Goal: Information Seeking & Learning: Check status

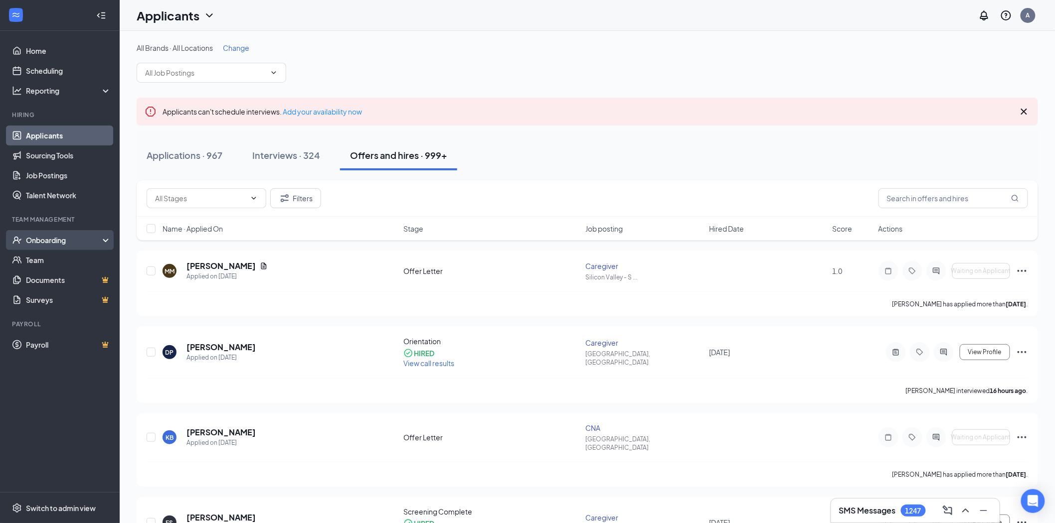
click at [91, 245] on div "Onboarding" at bounding box center [64, 240] width 77 height 10
click at [66, 266] on link "Overview" at bounding box center [68, 260] width 85 height 20
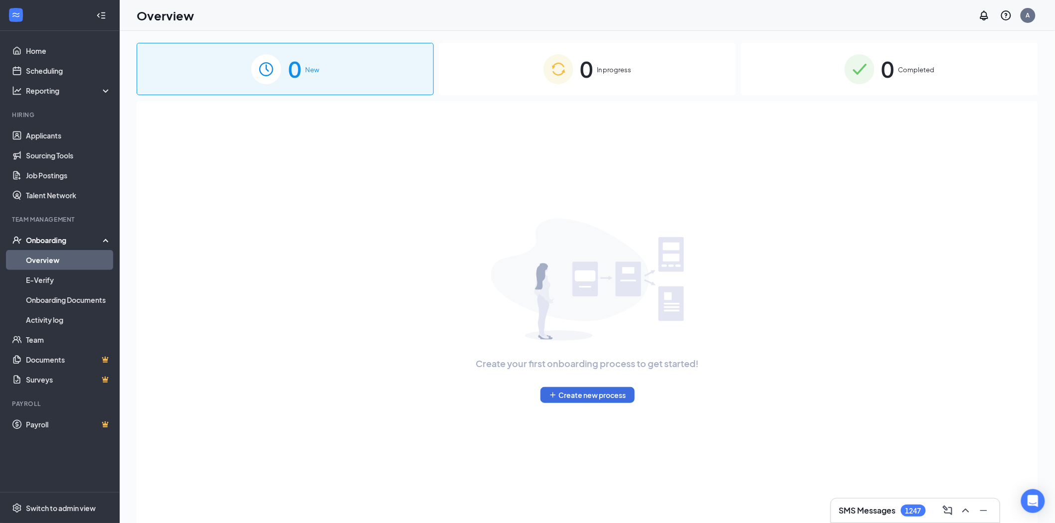
click at [919, 66] on span "Completed" at bounding box center [916, 70] width 36 height 10
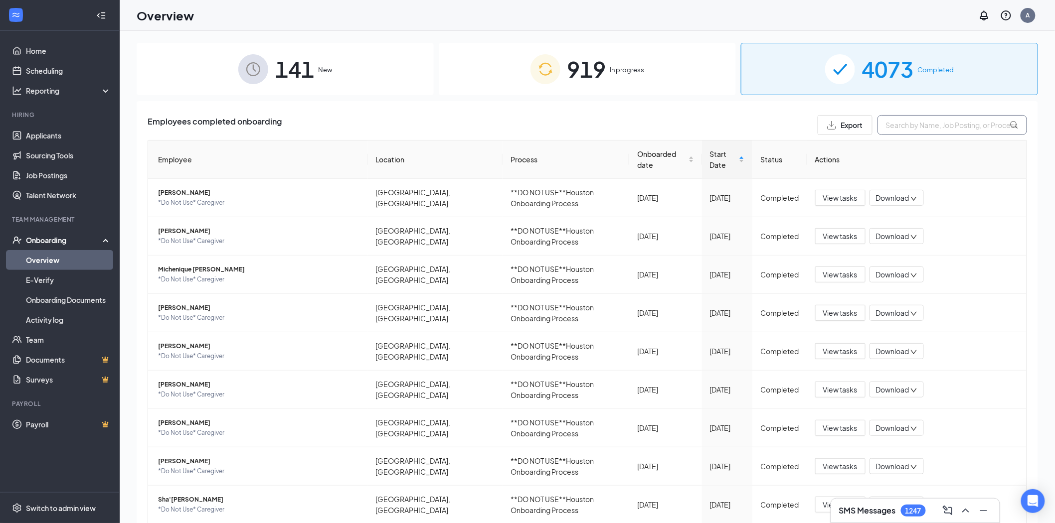
click at [886, 127] on input "text" at bounding box center [952, 125] width 150 height 20
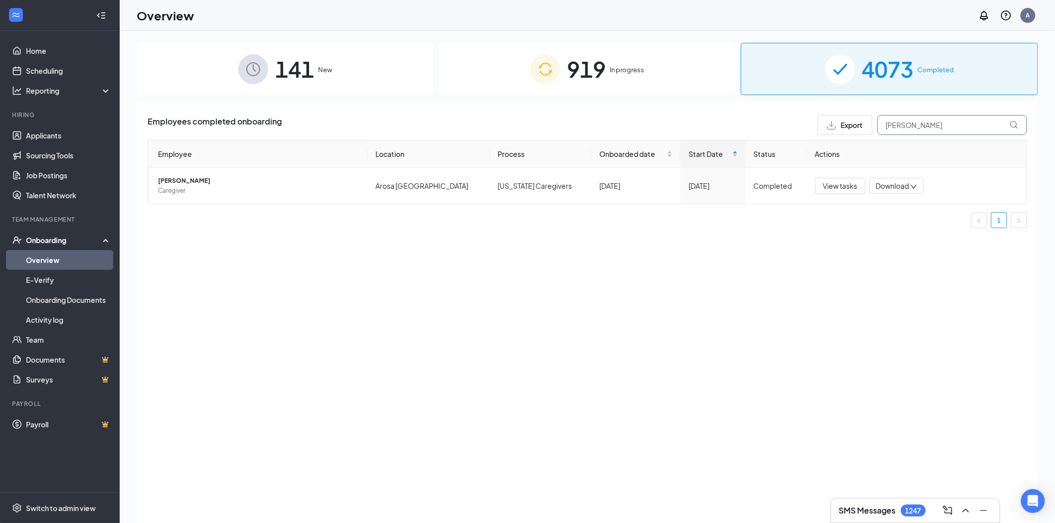
click at [921, 130] on input "[PERSON_NAME]" at bounding box center [952, 125] width 150 height 20
click at [931, 126] on input "Quentayvious" at bounding box center [952, 125] width 150 height 20
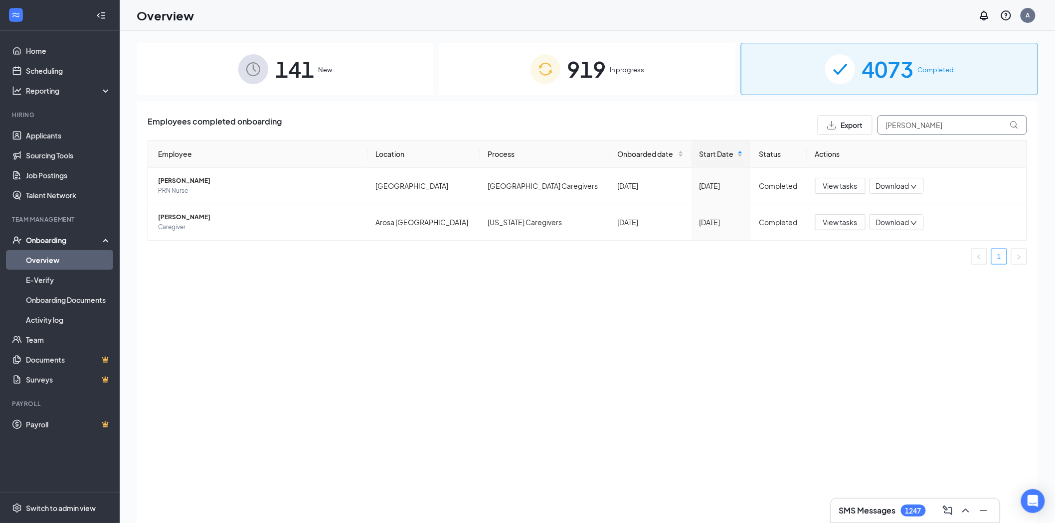
click at [920, 130] on input "[PERSON_NAME]" at bounding box center [952, 125] width 150 height 20
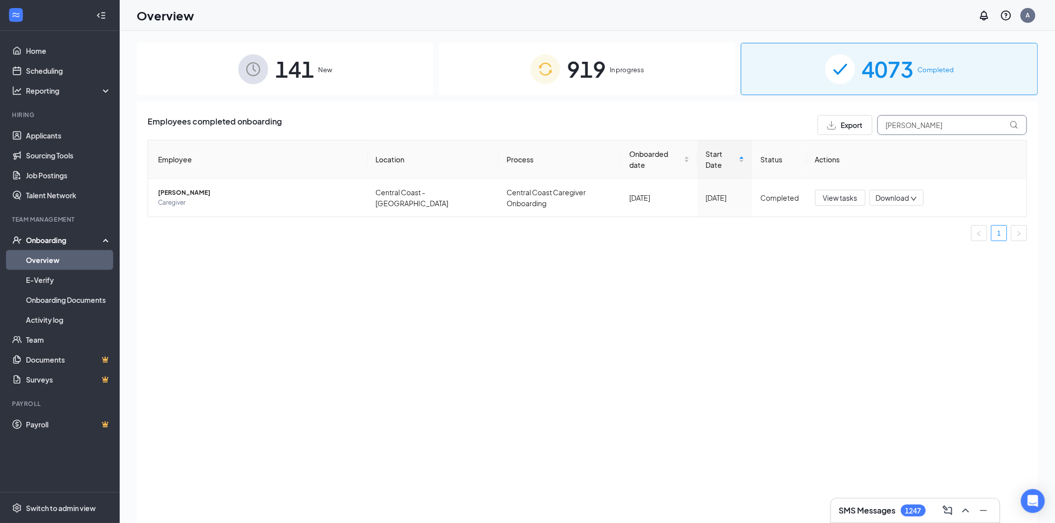
click at [961, 120] on input "[PERSON_NAME]" at bounding box center [952, 125] width 150 height 20
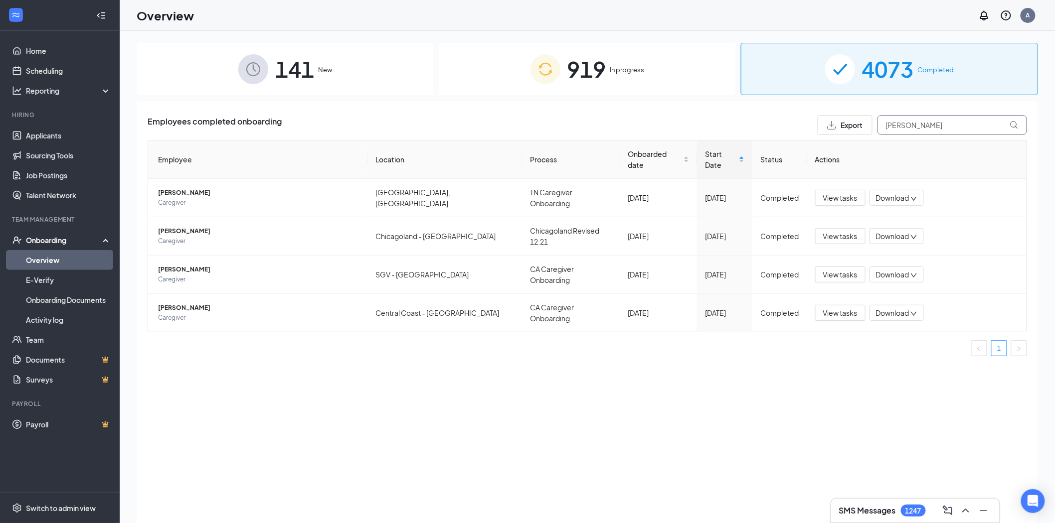
click at [932, 118] on input "[PERSON_NAME]" at bounding box center [952, 125] width 150 height 20
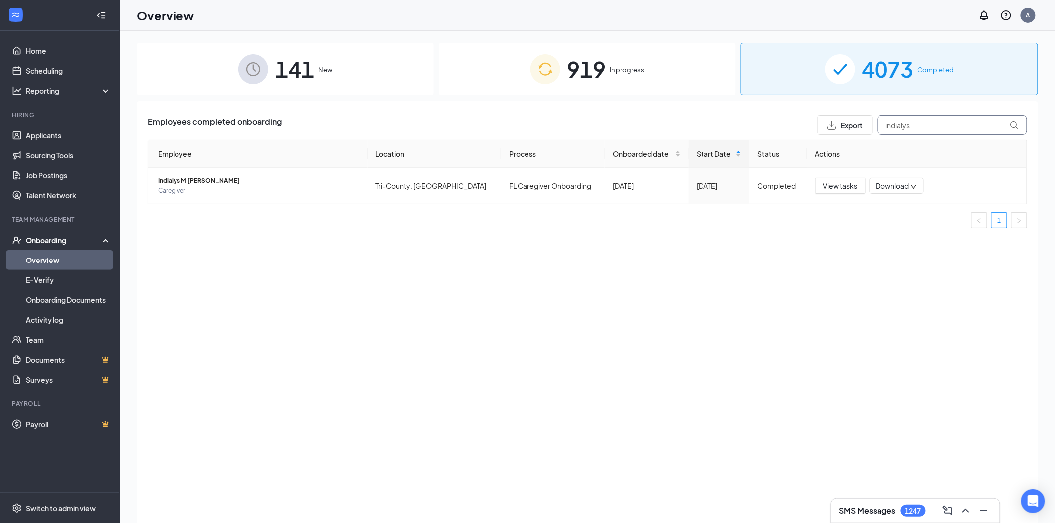
click at [926, 128] on input "indialys" at bounding box center [952, 125] width 150 height 20
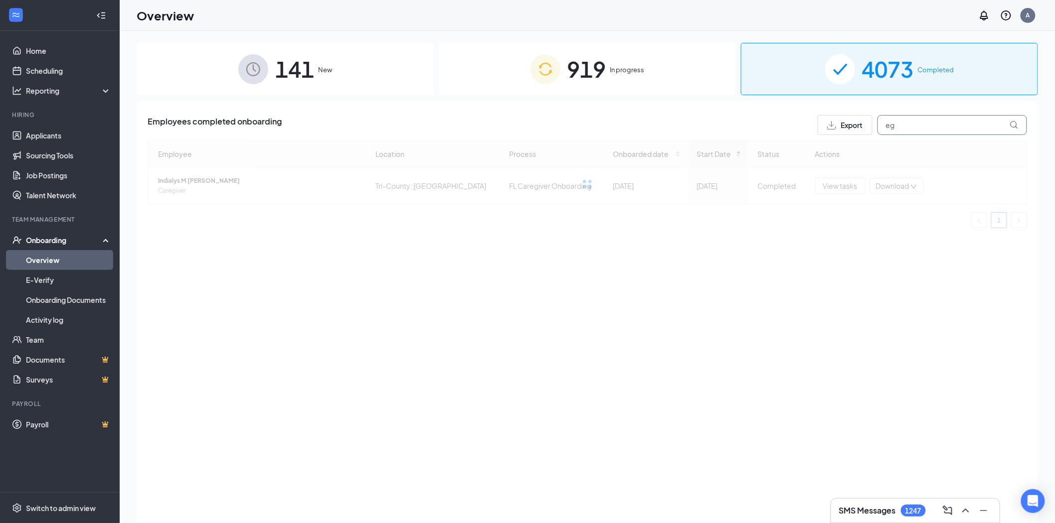
type input "e"
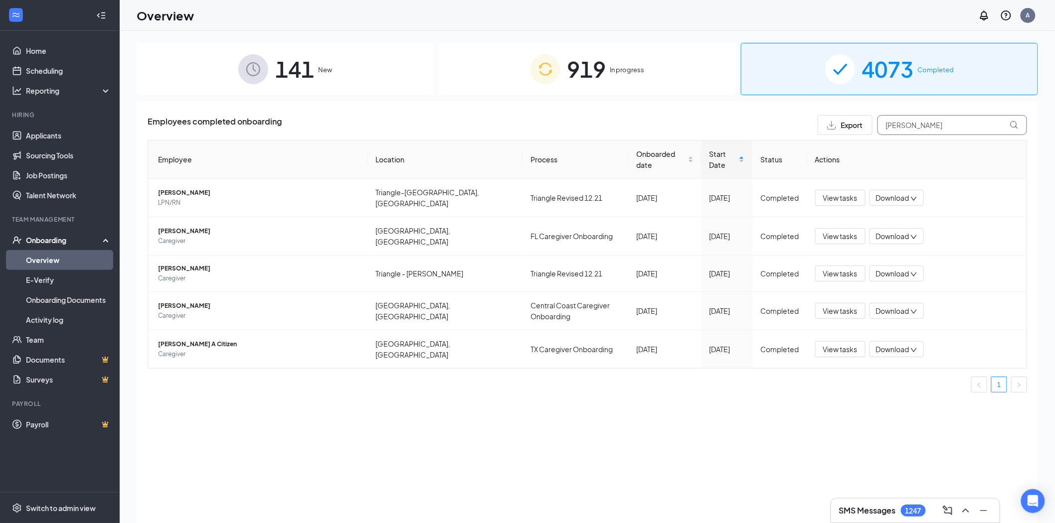
click at [938, 121] on input "[PERSON_NAME]" at bounding box center [952, 125] width 150 height 20
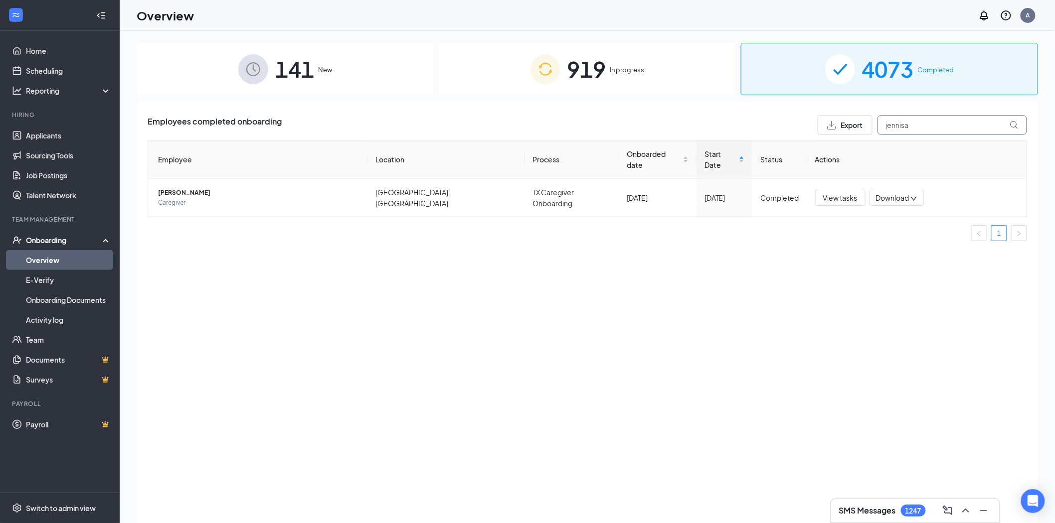
click at [919, 120] on input "jennisa" at bounding box center [952, 125] width 150 height 20
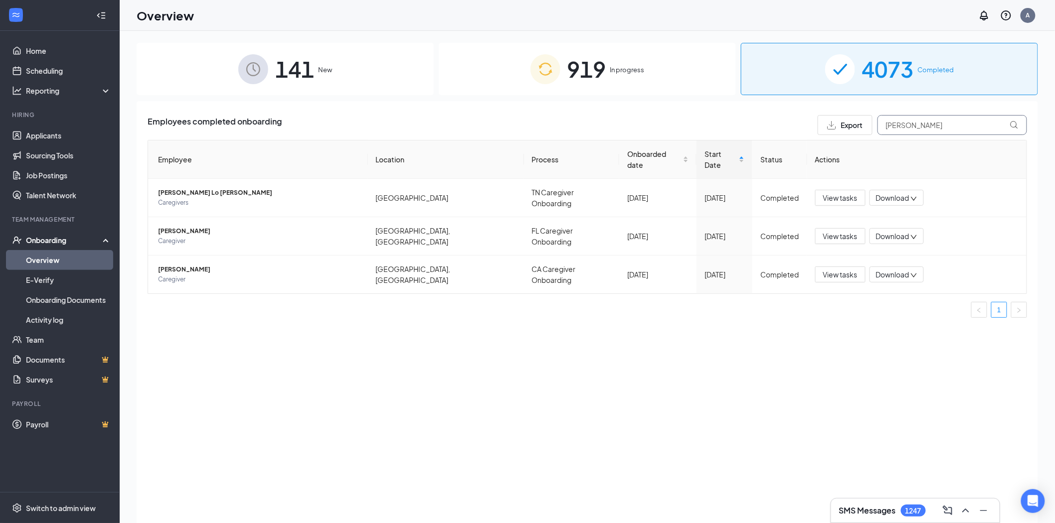
click at [920, 128] on input "[PERSON_NAME]" at bounding box center [952, 125] width 150 height 20
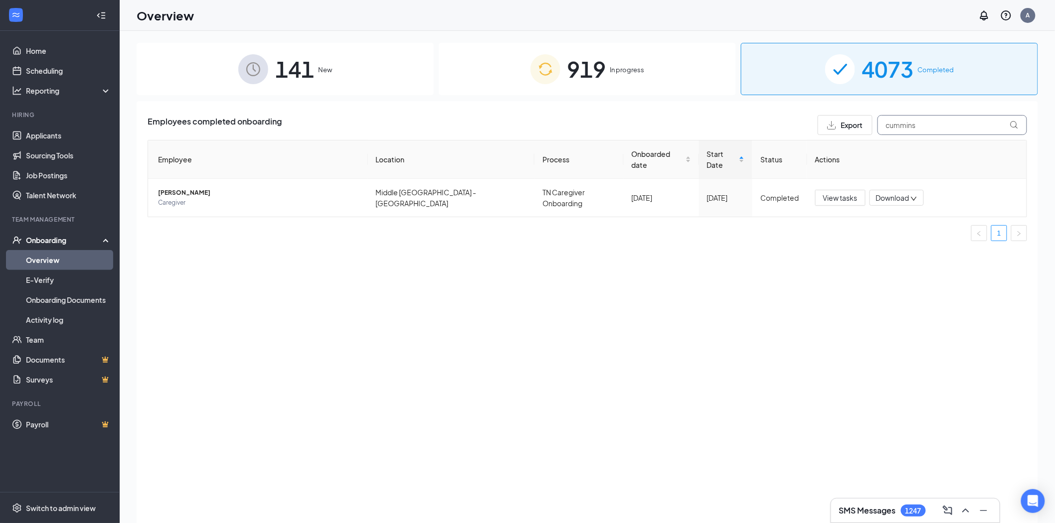
click at [927, 133] on input "cummins" at bounding box center [952, 125] width 150 height 20
click at [931, 127] on input "[PERSON_NAME]" at bounding box center [952, 125] width 150 height 20
click at [931, 128] on input "[PERSON_NAME]" at bounding box center [952, 125] width 150 height 20
click at [973, 120] on input "jorel" at bounding box center [952, 125] width 150 height 20
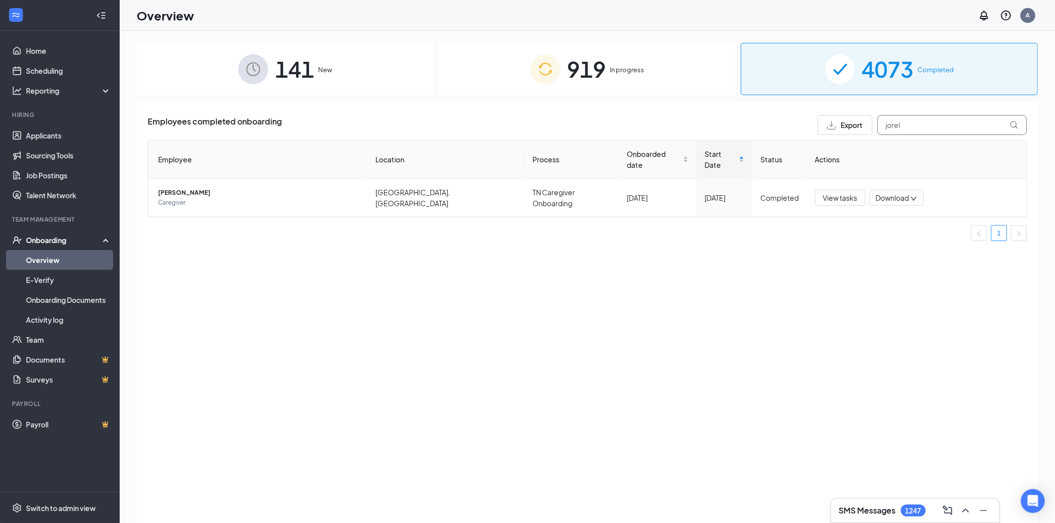
click at [973, 120] on input "jorel" at bounding box center [952, 125] width 150 height 20
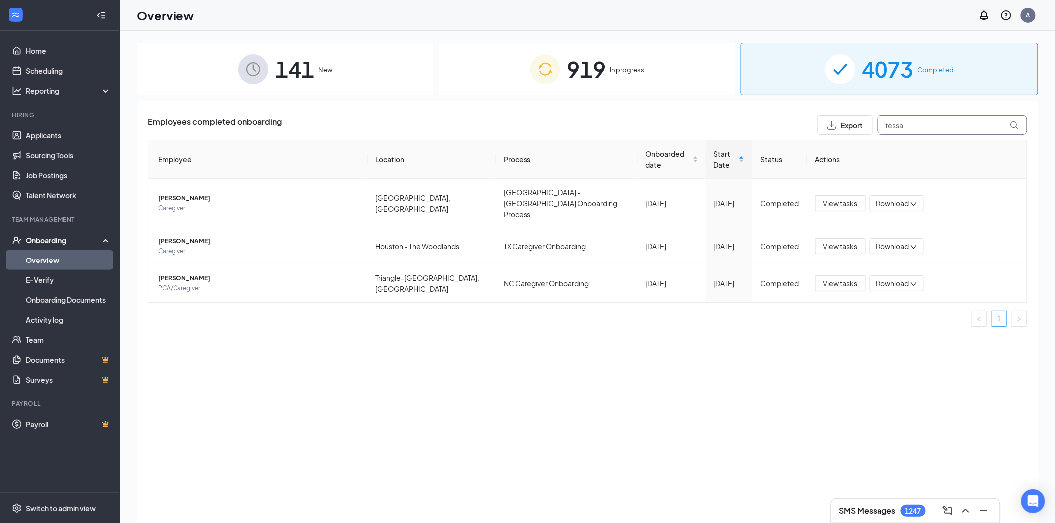
click at [948, 118] on input "tessa" at bounding box center [952, 125] width 150 height 20
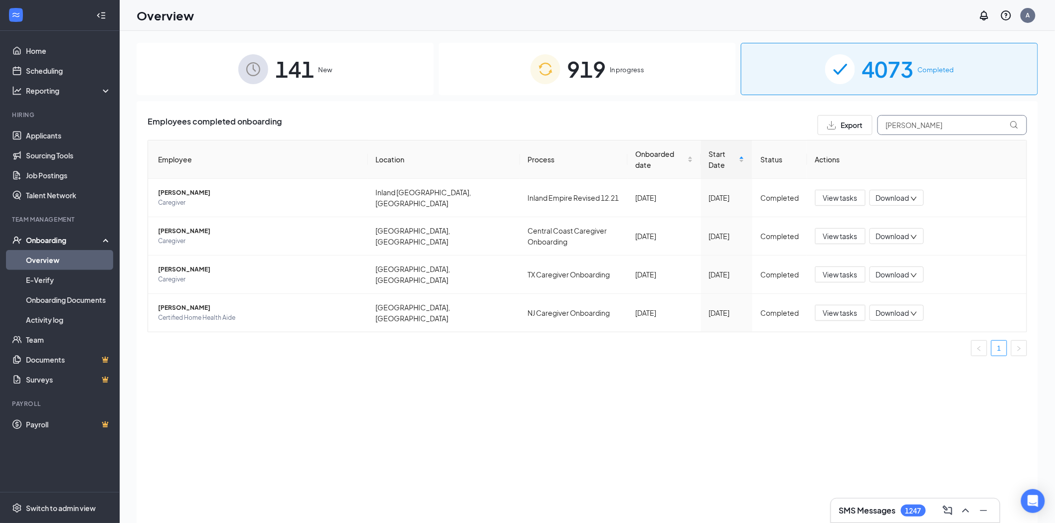
click at [910, 133] on input "[PERSON_NAME]" at bounding box center [952, 125] width 150 height 20
click at [910, 132] on input "[PERSON_NAME]" at bounding box center [952, 125] width 150 height 20
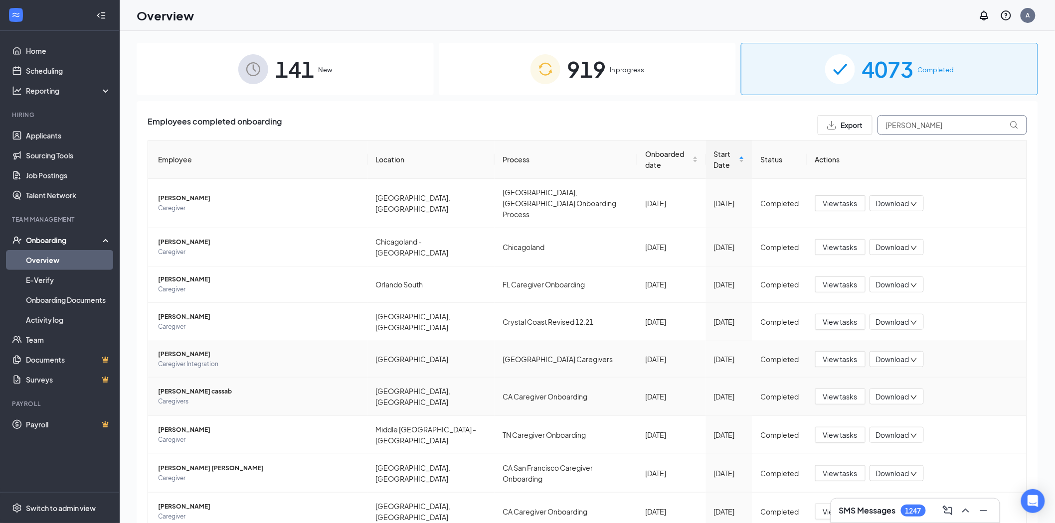
scroll to position [66, 0]
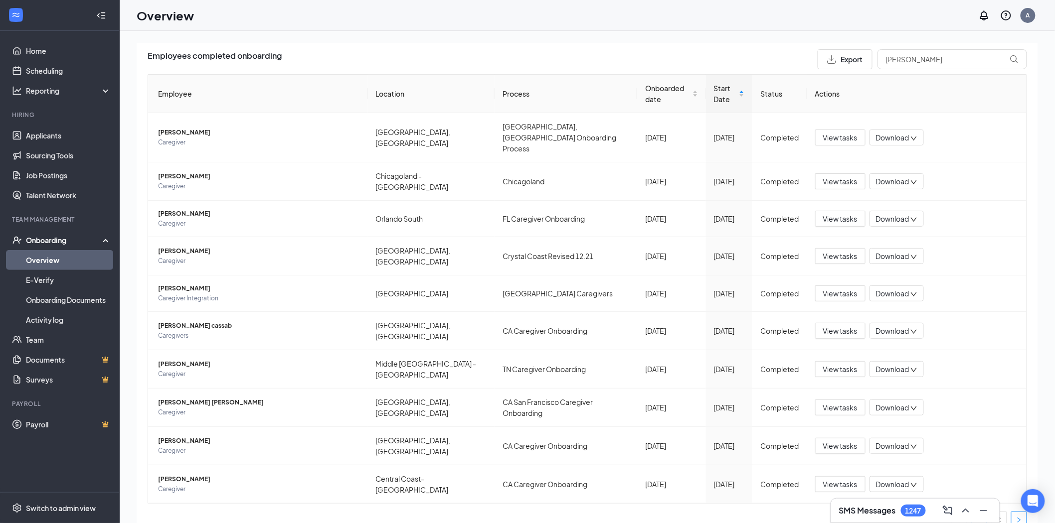
click at [1016, 512] on button "button" at bounding box center [1019, 520] width 16 height 16
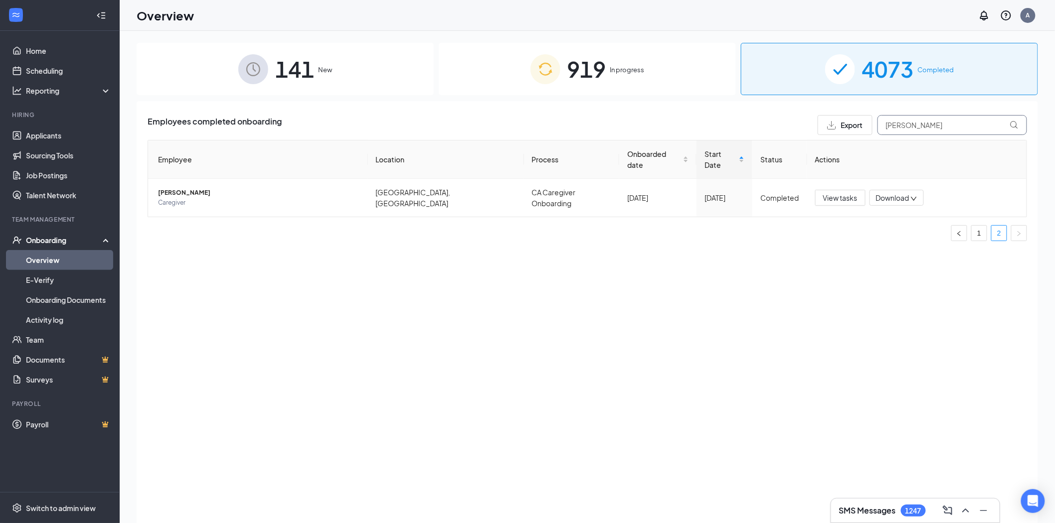
click at [942, 122] on input "[PERSON_NAME]" at bounding box center [952, 125] width 150 height 20
click at [912, 133] on input "ainess" at bounding box center [952, 125] width 150 height 20
click at [928, 118] on input "[PERSON_NAME]" at bounding box center [952, 125] width 150 height 20
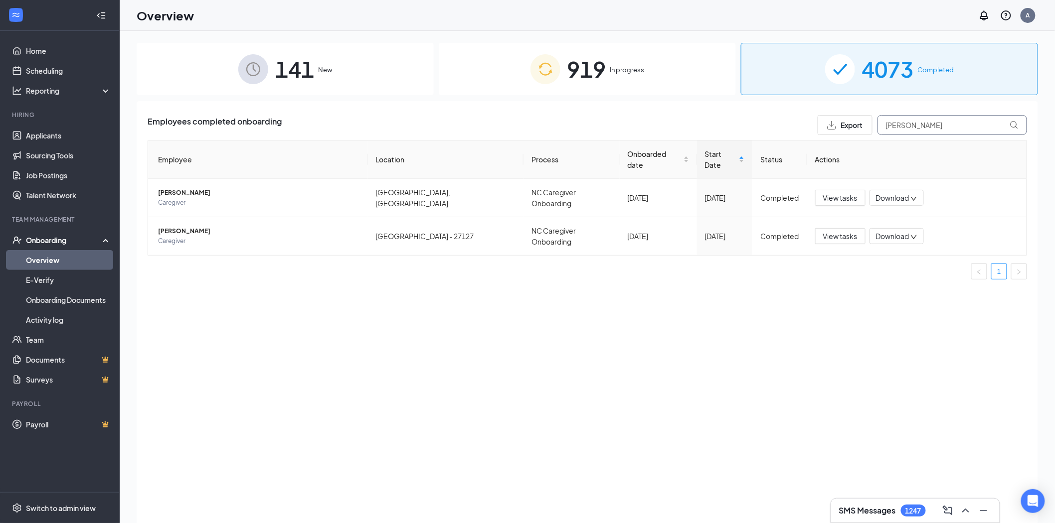
click at [928, 118] on input "[PERSON_NAME]" at bounding box center [952, 125] width 150 height 20
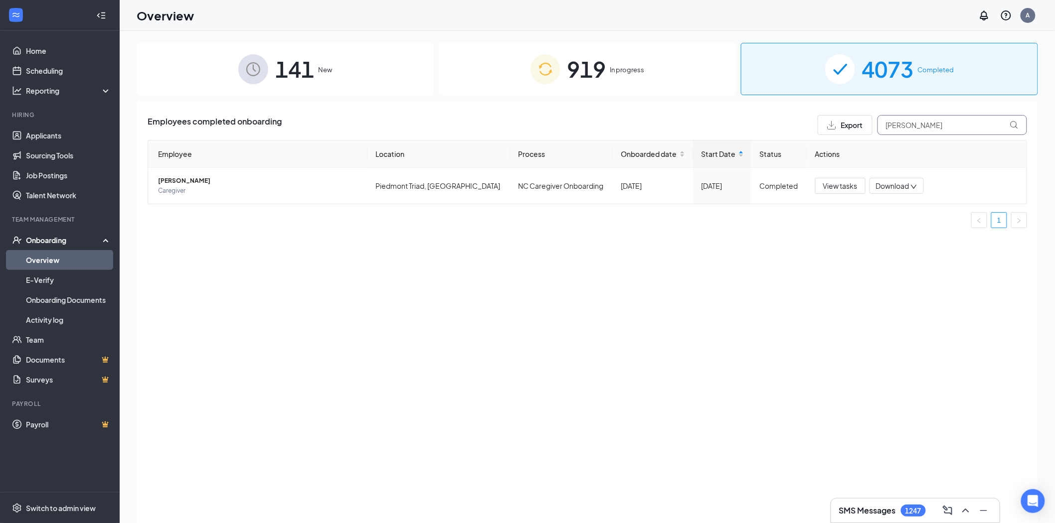
click at [906, 130] on input "[PERSON_NAME]" at bounding box center [952, 125] width 150 height 20
click at [919, 130] on input "shateria" at bounding box center [952, 125] width 150 height 20
click at [934, 121] on input "[PERSON_NAME]" at bounding box center [952, 125] width 150 height 20
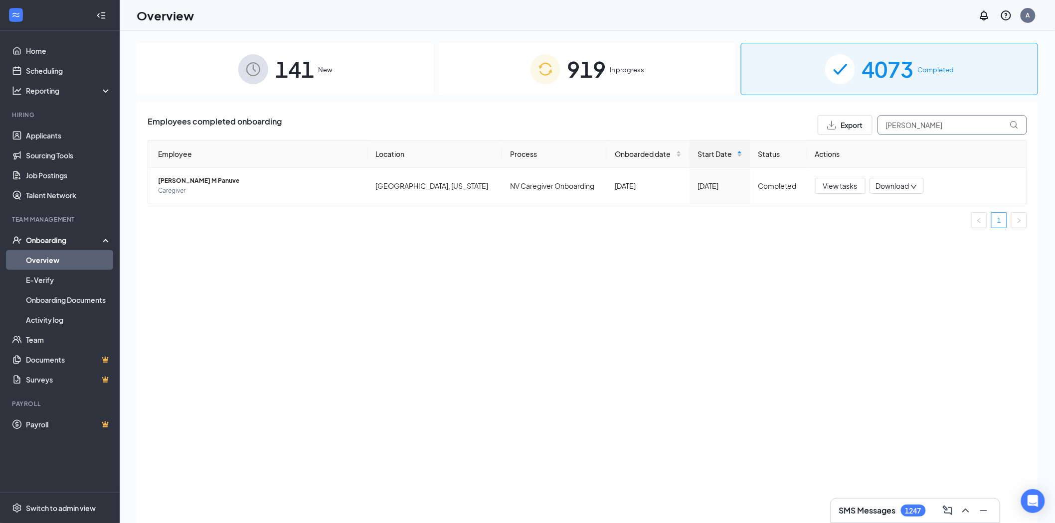
click at [934, 121] on input "[PERSON_NAME]" at bounding box center [952, 125] width 150 height 20
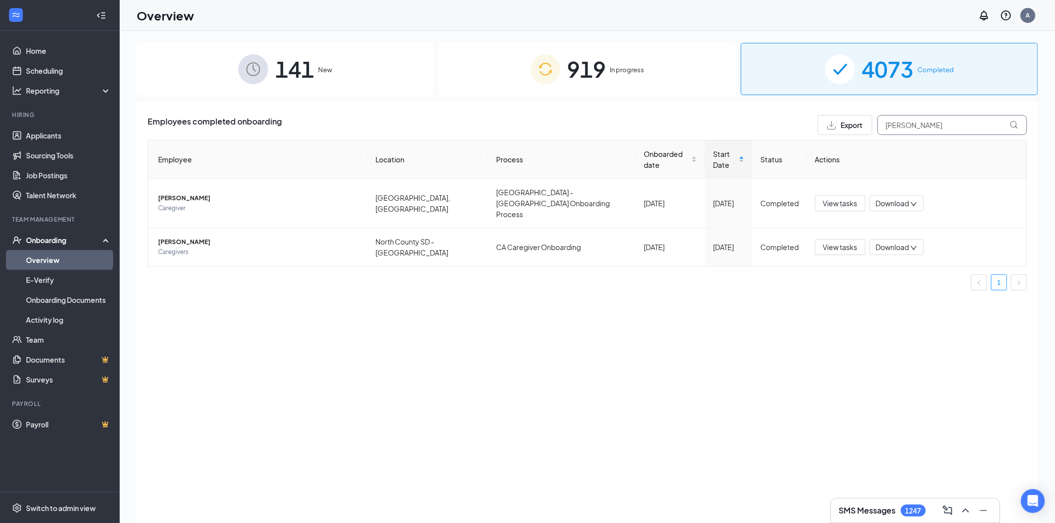
click at [912, 132] on input "[PERSON_NAME]" at bounding box center [952, 125] width 150 height 20
type input "v"
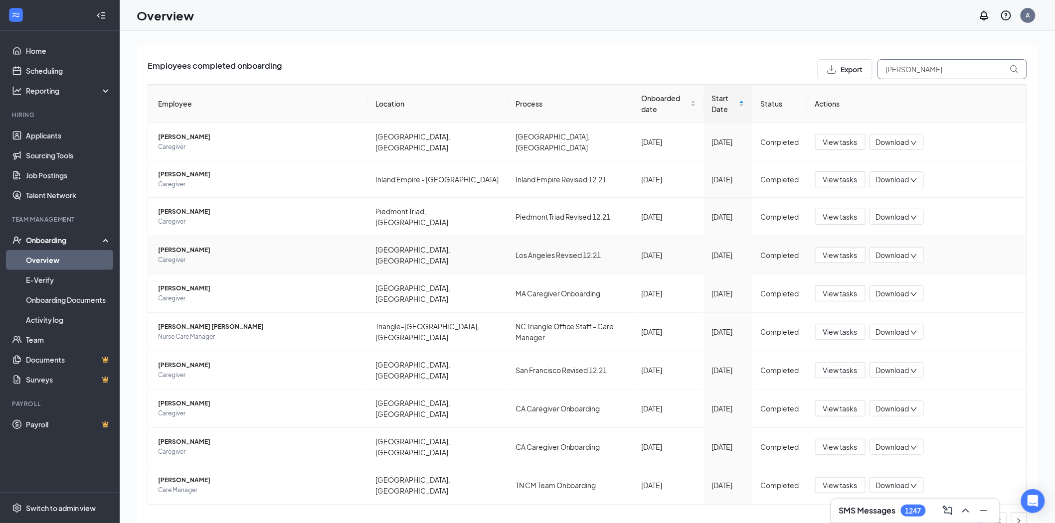
scroll to position [58, 0]
click at [1016, 517] on icon "right" at bounding box center [1019, 520] width 6 height 6
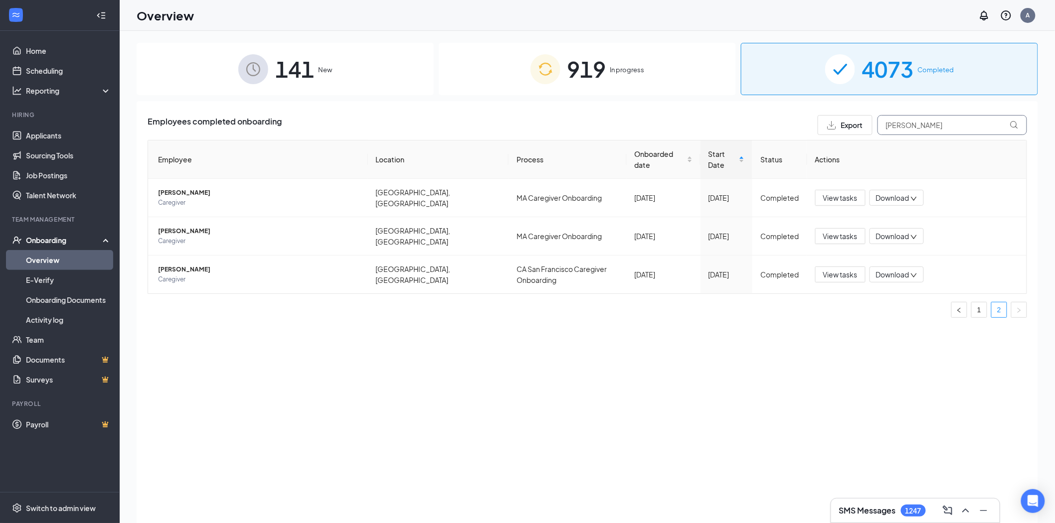
click at [921, 124] on input "[PERSON_NAME]" at bounding box center [952, 125] width 150 height 20
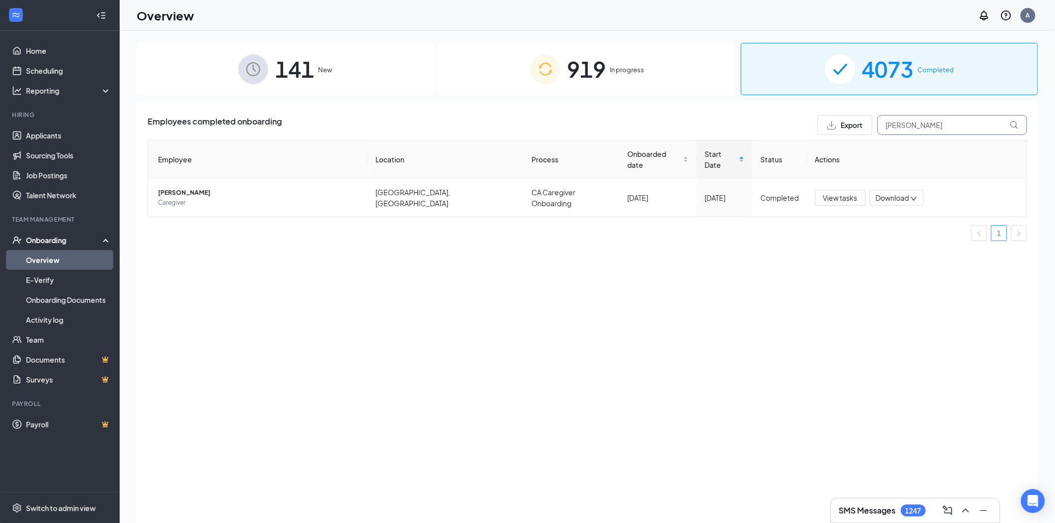
click at [956, 130] on input "[PERSON_NAME]" at bounding box center [952, 125] width 150 height 20
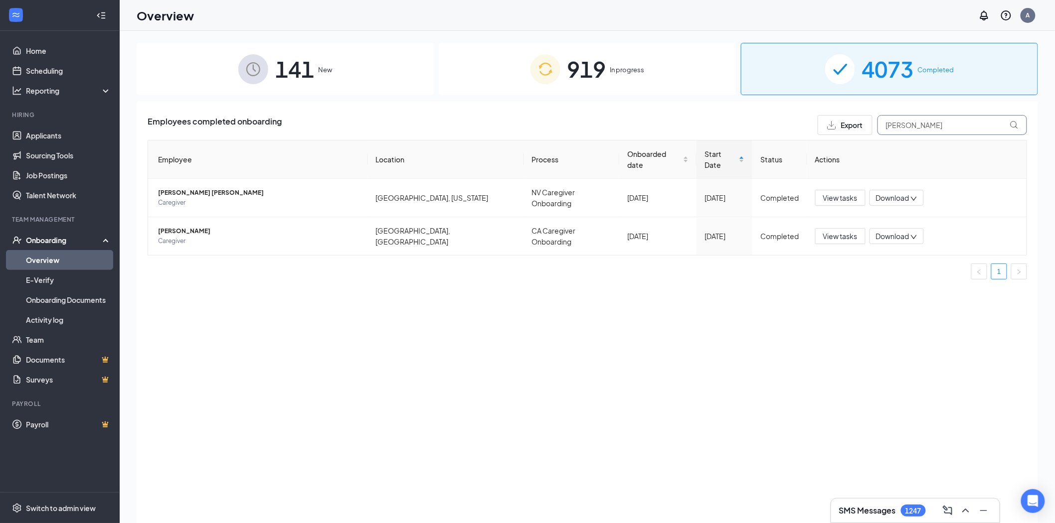
click at [942, 125] on input "[PERSON_NAME]" at bounding box center [952, 125] width 150 height 20
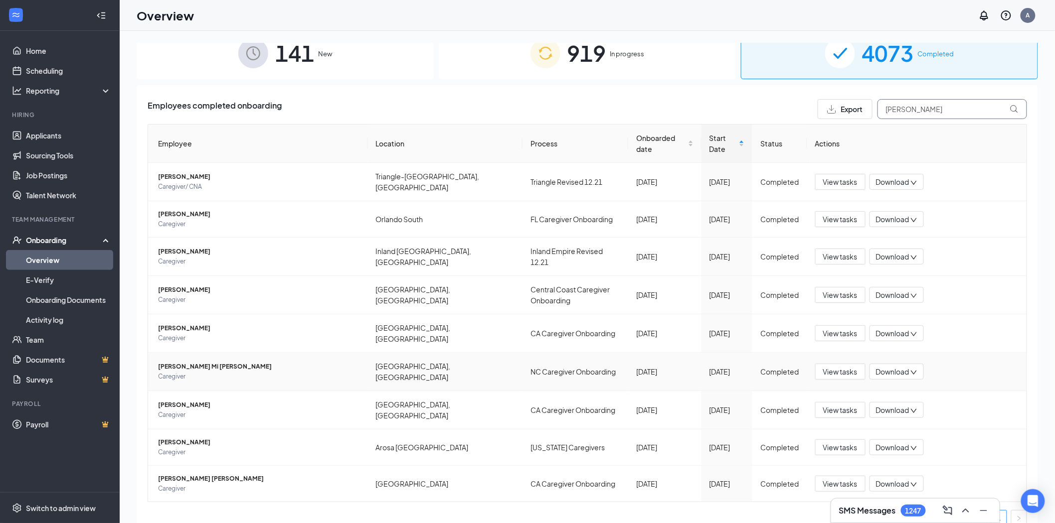
scroll to position [23, 0]
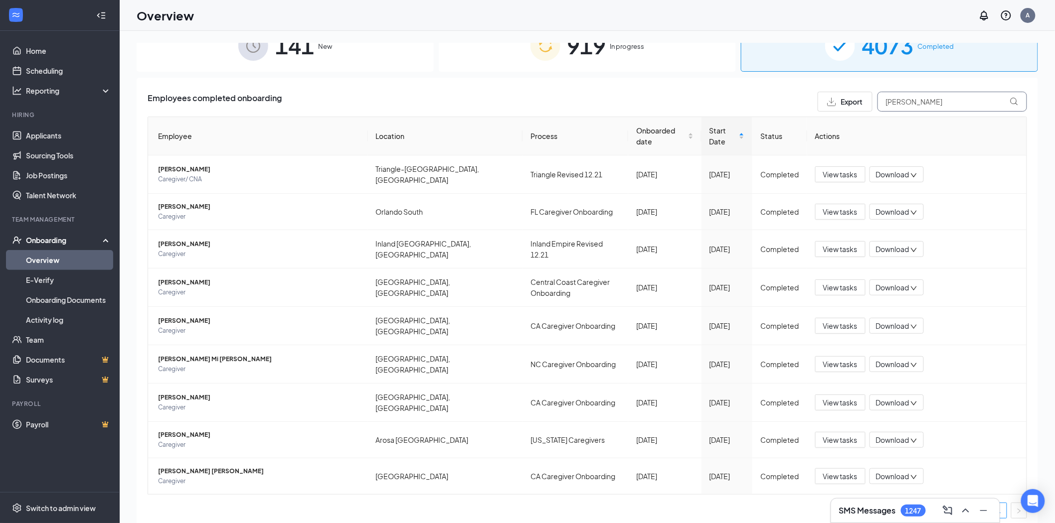
click at [913, 103] on input "[PERSON_NAME]" at bounding box center [952, 102] width 150 height 20
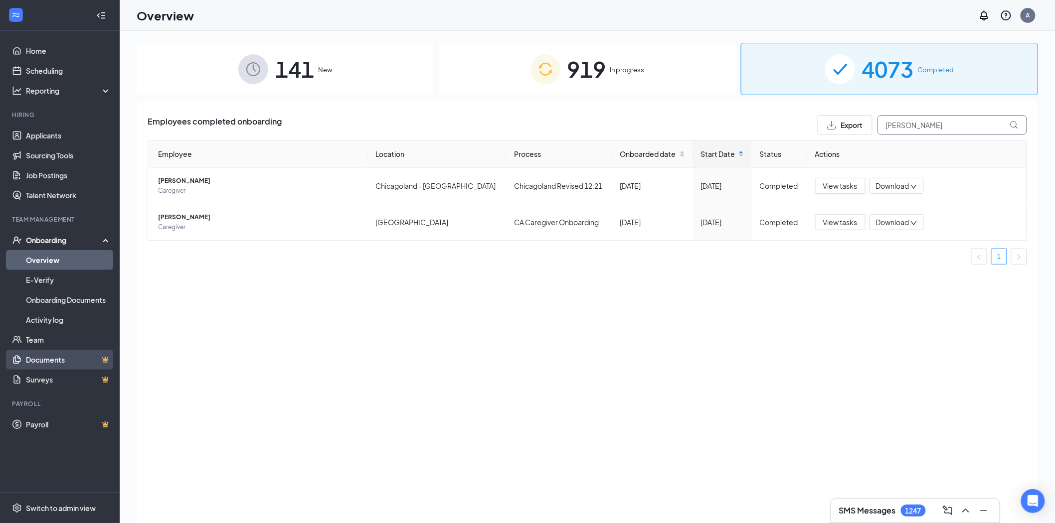
type input "[PERSON_NAME]"
click at [557, 70] on img at bounding box center [545, 69] width 30 height 30
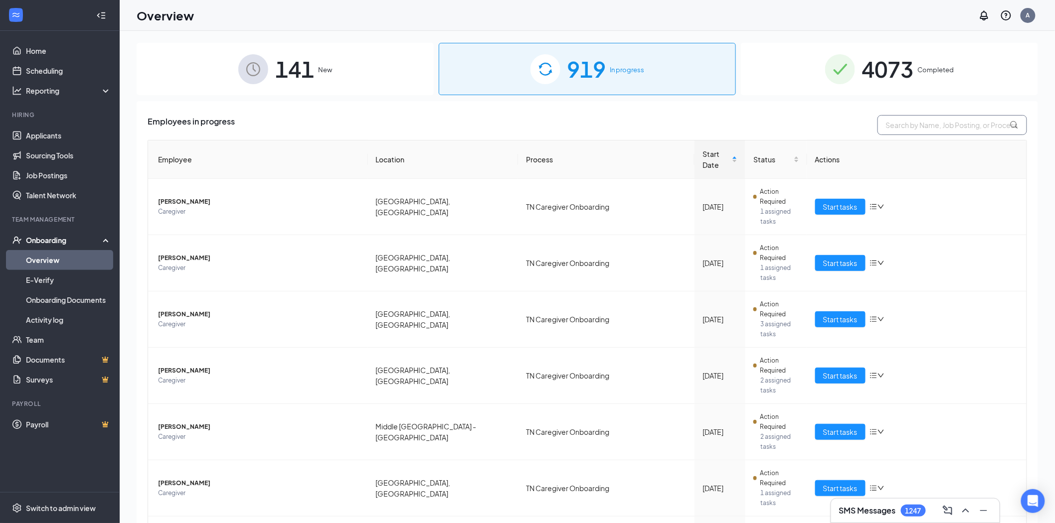
click at [879, 121] on input "text" at bounding box center [952, 125] width 150 height 20
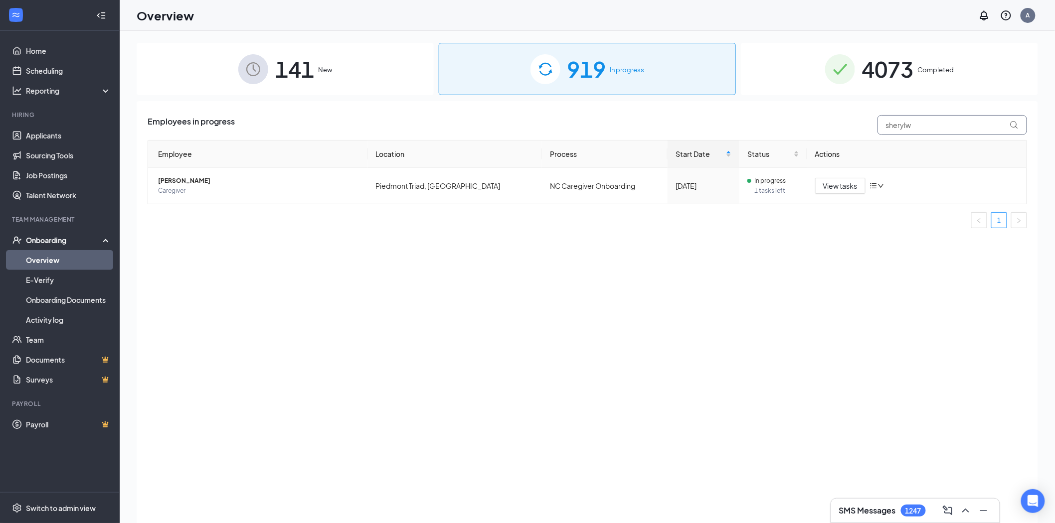
click at [964, 121] on input "sherylw" at bounding box center [952, 125] width 150 height 20
type input "[PERSON_NAME]"
click at [75, 131] on link "Applicants" at bounding box center [68, 136] width 85 height 20
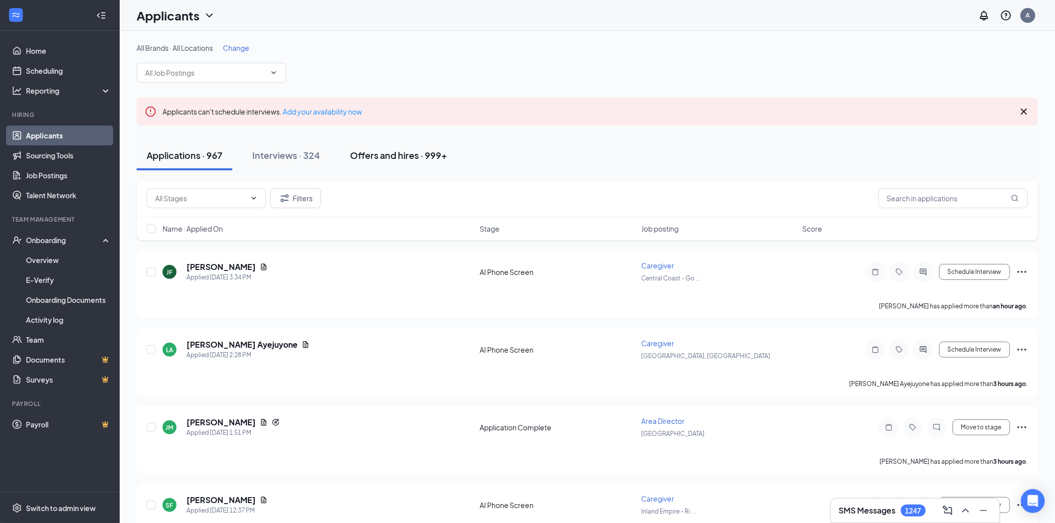
click at [430, 160] on div "Offers and hires · 999+" at bounding box center [398, 155] width 97 height 12
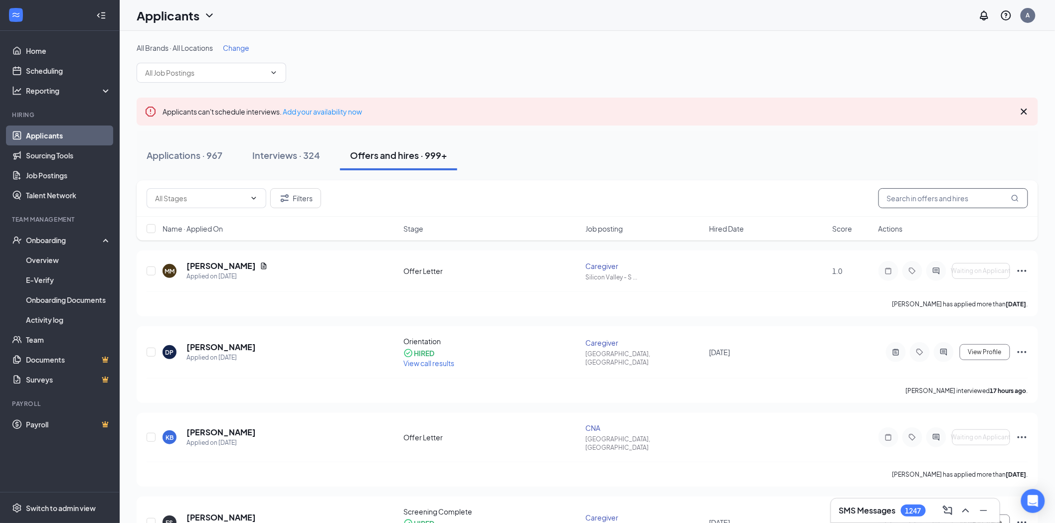
click at [939, 202] on input "text" at bounding box center [953, 198] width 150 height 20
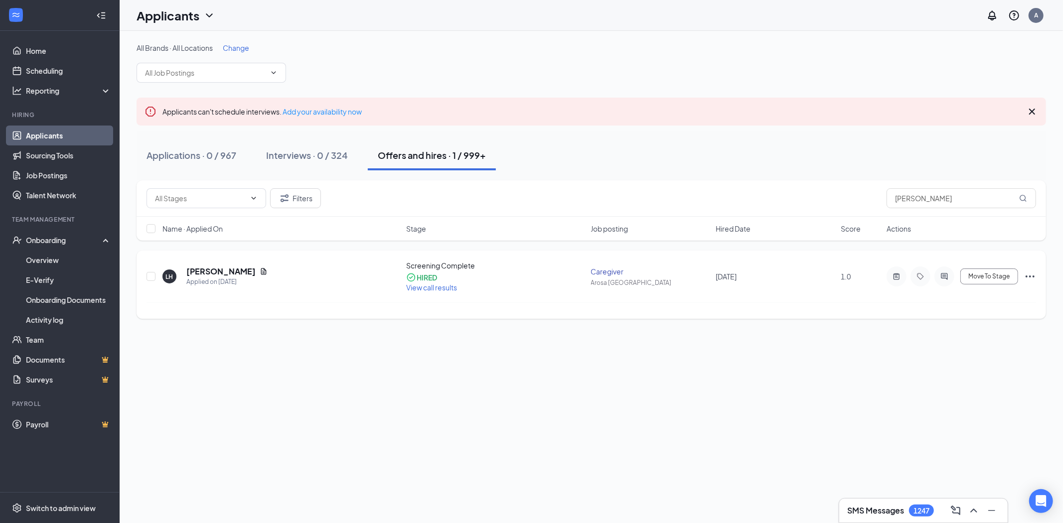
click at [213, 269] on h5 "[PERSON_NAME]" at bounding box center [220, 271] width 69 height 11
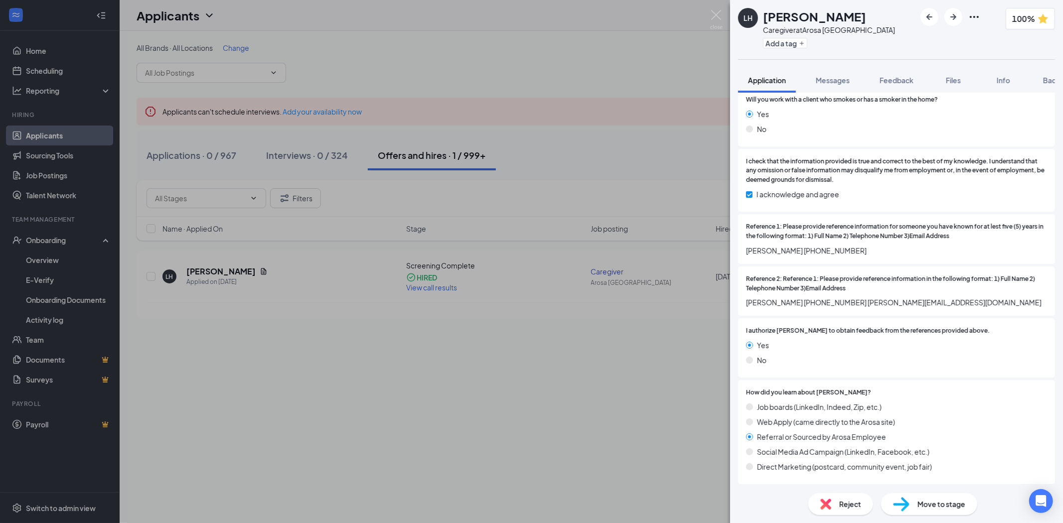
scroll to position [1369, 0]
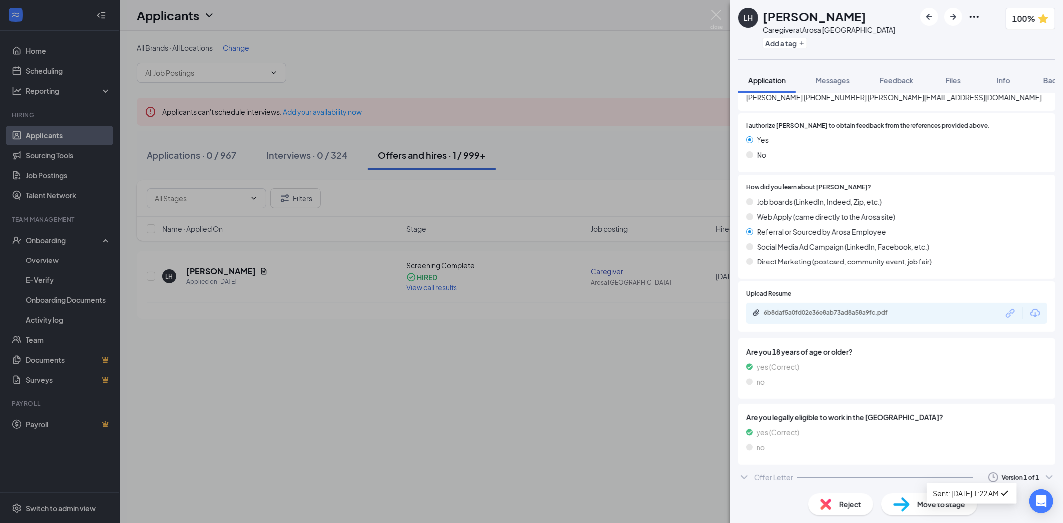
click at [1003, 477] on div "Version 1 of 1" at bounding box center [1020, 478] width 37 height 8
click at [746, 477] on icon "ChevronDown" at bounding box center [744, 478] width 12 height 12
click at [746, 477] on icon "ChevronUp" at bounding box center [744, 478] width 6 height 4
click at [1043, 475] on icon "ChevronDown" at bounding box center [1049, 478] width 12 height 12
click at [890, 82] on span "Feedback" at bounding box center [897, 80] width 34 height 9
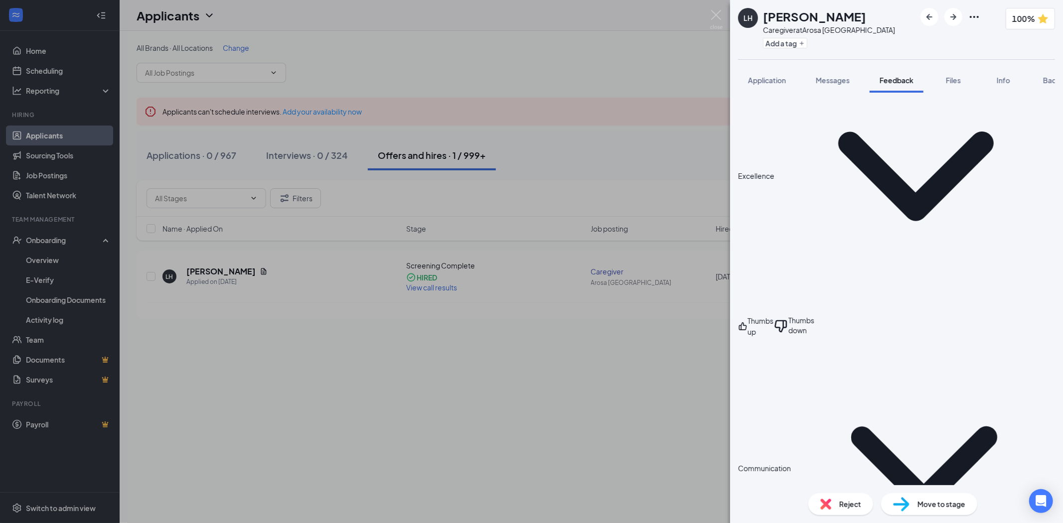
scroll to position [502, 0]
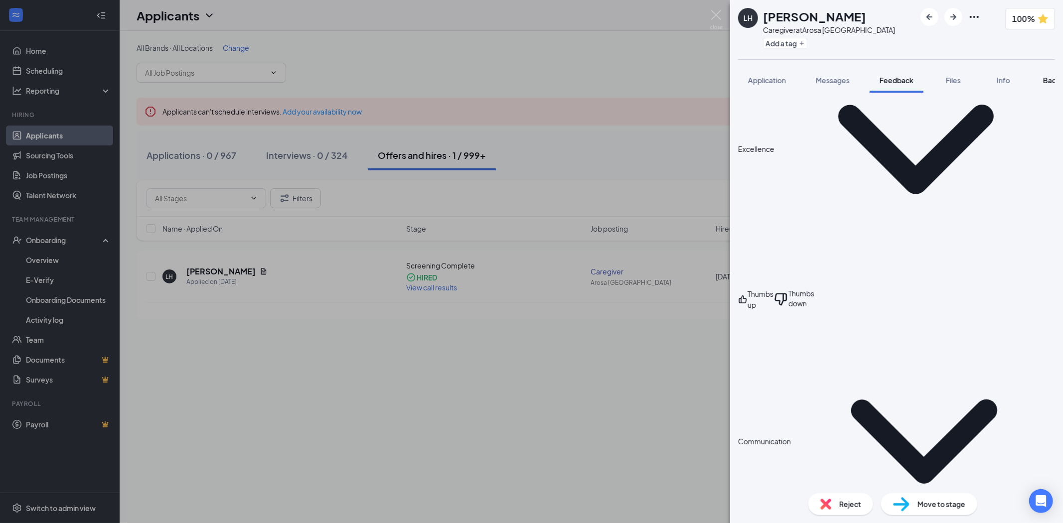
click at [1054, 80] on div "Application Messages Feedback Files Info Background" at bounding box center [896, 80] width 333 height 25
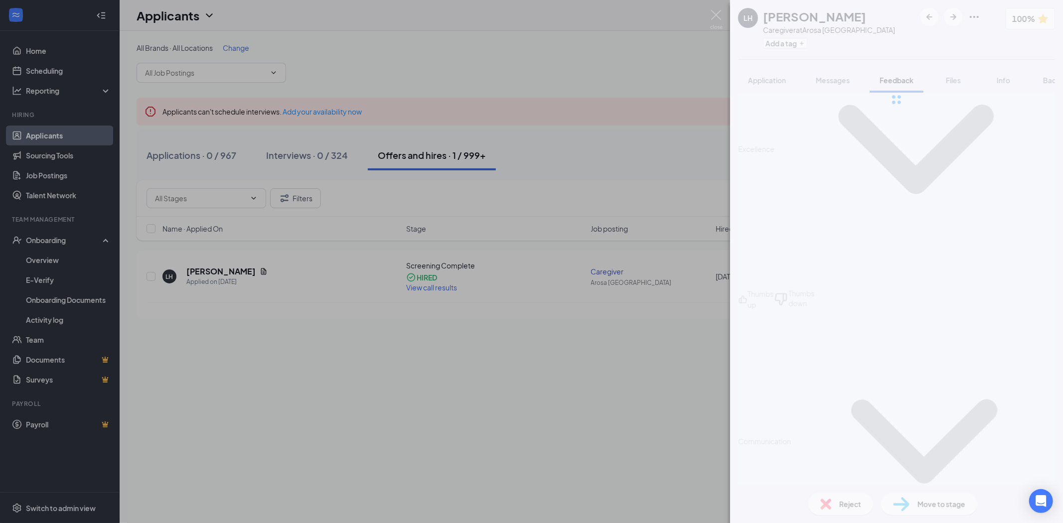
click at [1053, 80] on div at bounding box center [896, 99] width 333 height 199
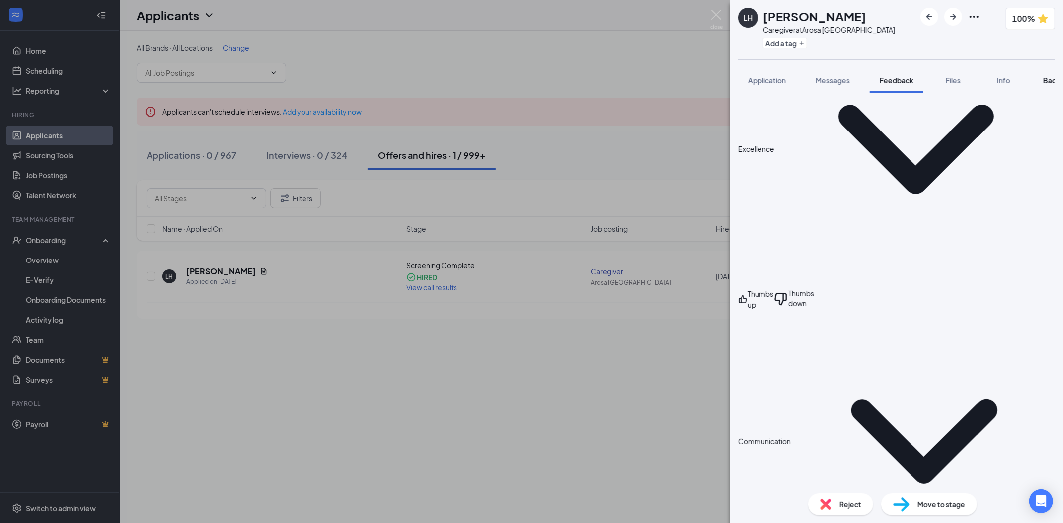
click at [1048, 83] on span "Background" at bounding box center [1063, 80] width 41 height 9
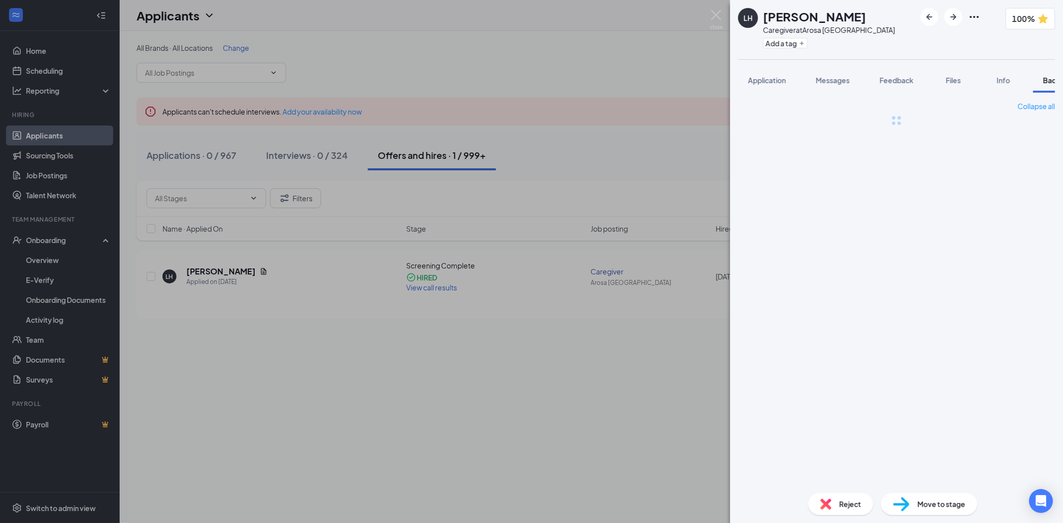
scroll to position [0, 41]
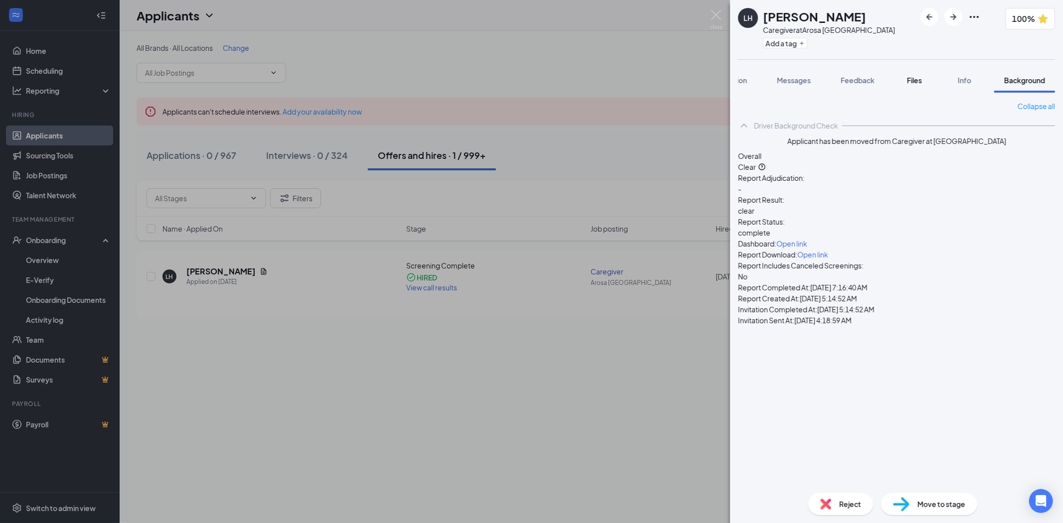
click at [925, 83] on button "Files" at bounding box center [915, 80] width 40 height 25
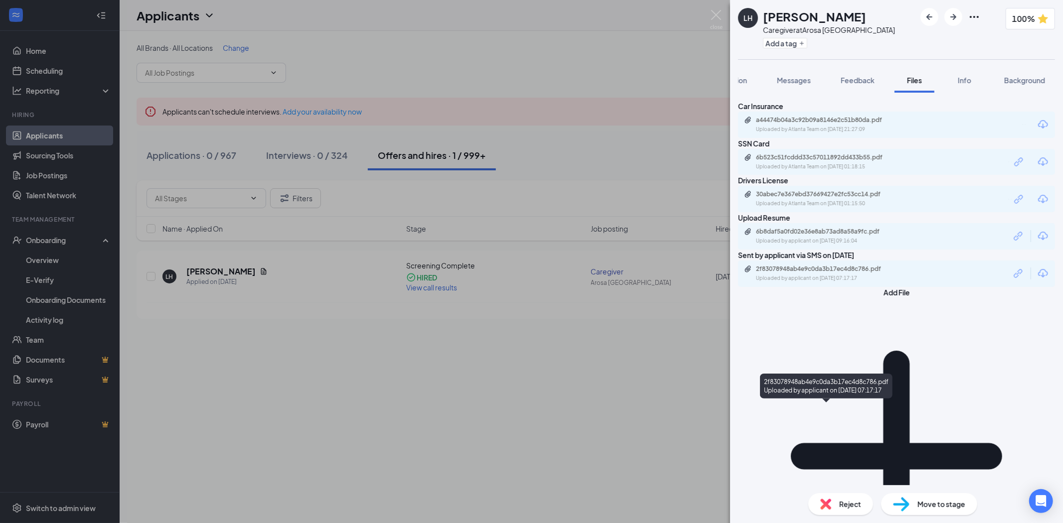
click at [847, 273] on div "2f83078948ab4e9c0da3b17ec4d8c786.pdf" at bounding box center [826, 269] width 140 height 8
click at [710, 12] on div "LH Laurent Hemphill Caregiver at Arosa Atlanta Add a tag 100% Application Messa…" at bounding box center [531, 261] width 1063 height 523
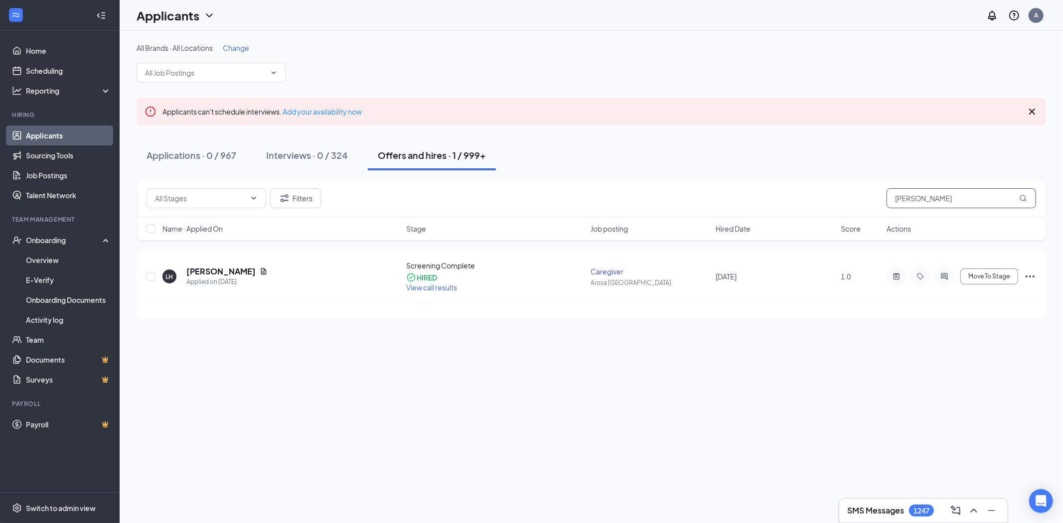
click at [939, 197] on input "laurent" at bounding box center [962, 198] width 150 height 20
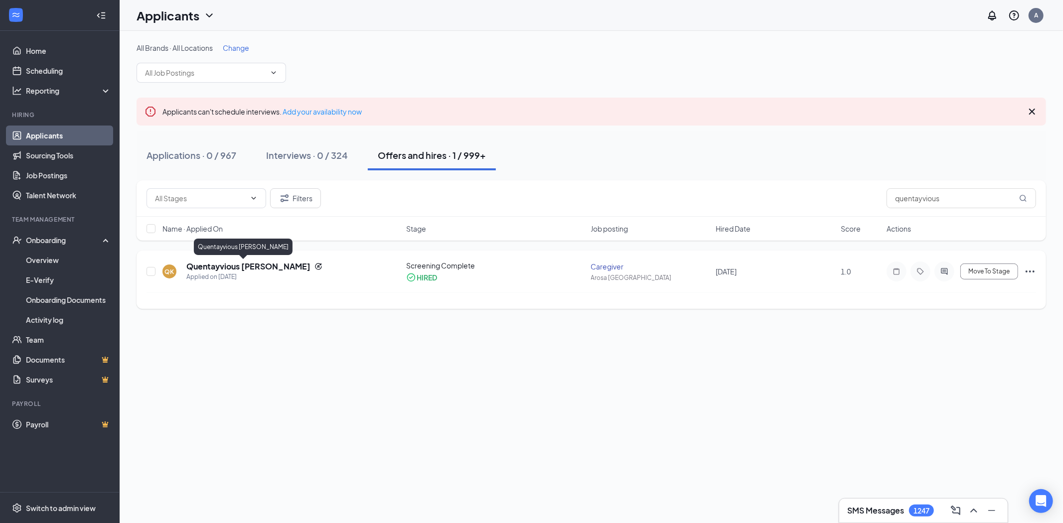
click at [233, 262] on h5 "Quentayvious Kenney" at bounding box center [248, 266] width 124 height 11
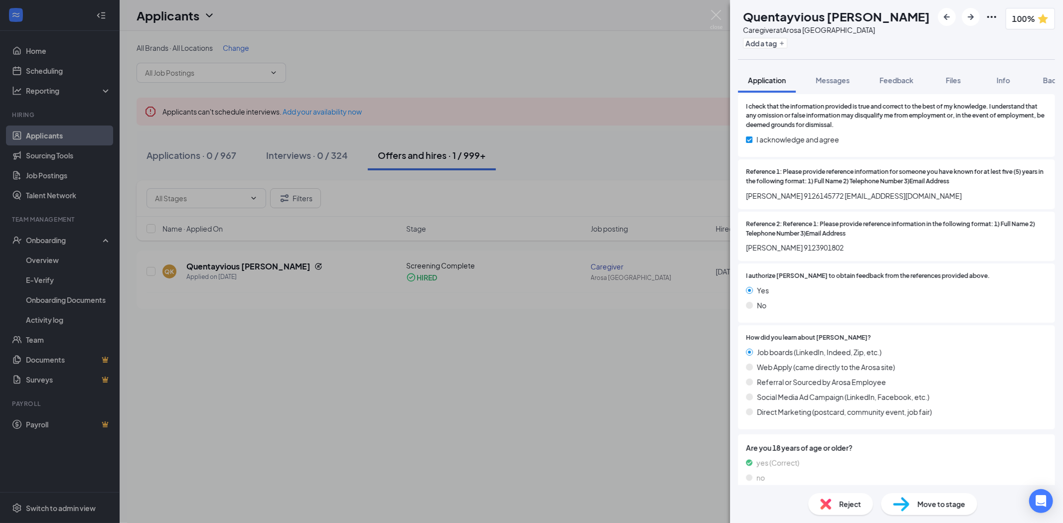
scroll to position [1358, 0]
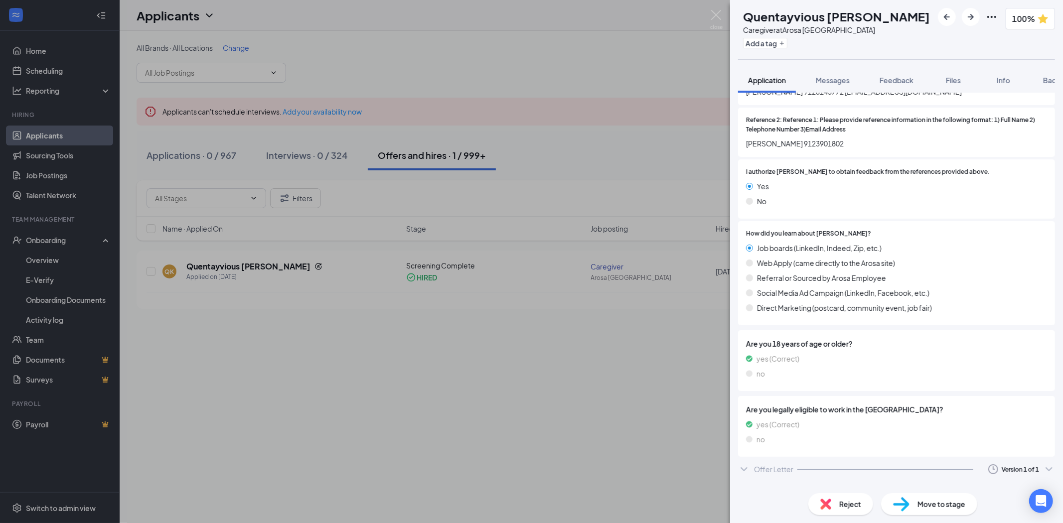
click at [881, 460] on div "Offer Letter Version 1 of 1" at bounding box center [896, 470] width 317 height 20
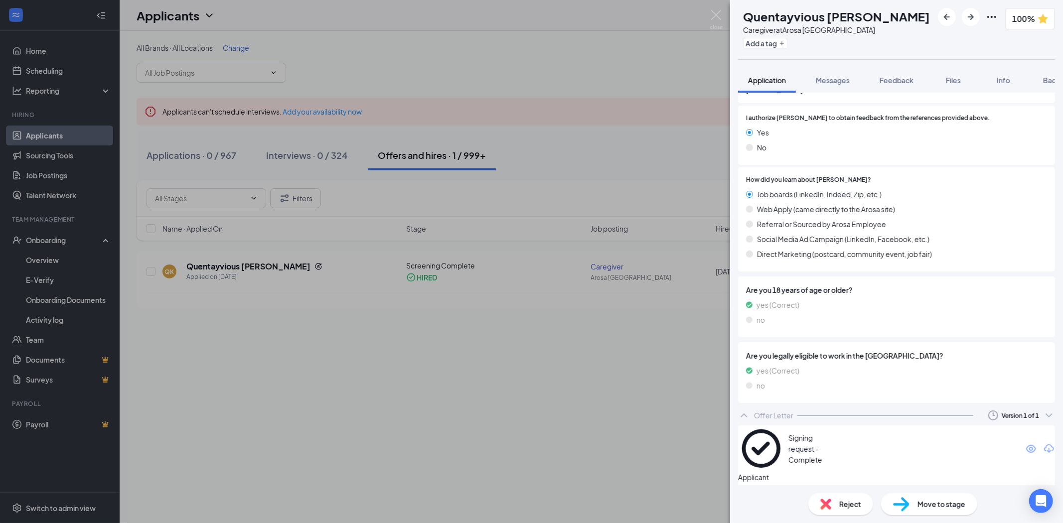
scroll to position [1421, 0]
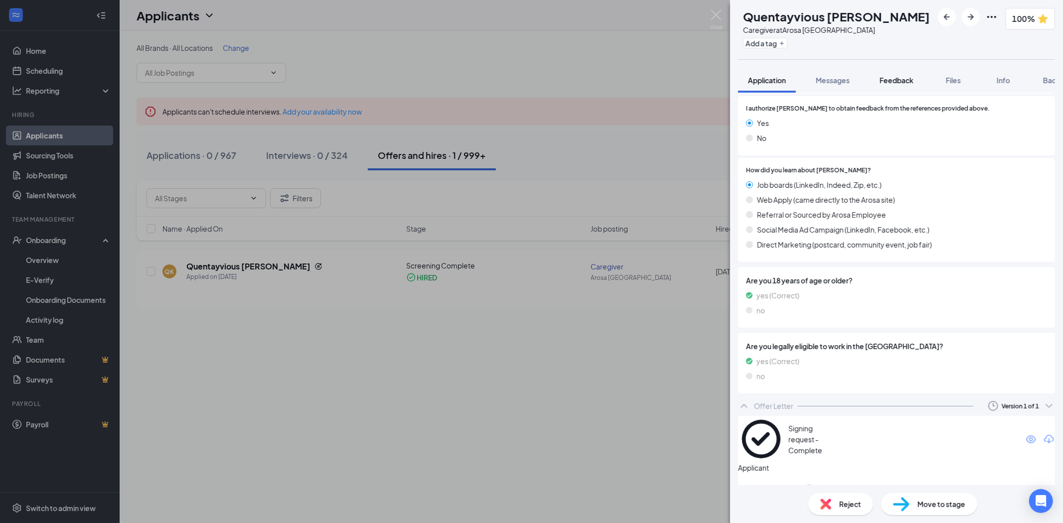
click at [896, 78] on span "Feedback" at bounding box center [897, 80] width 34 height 9
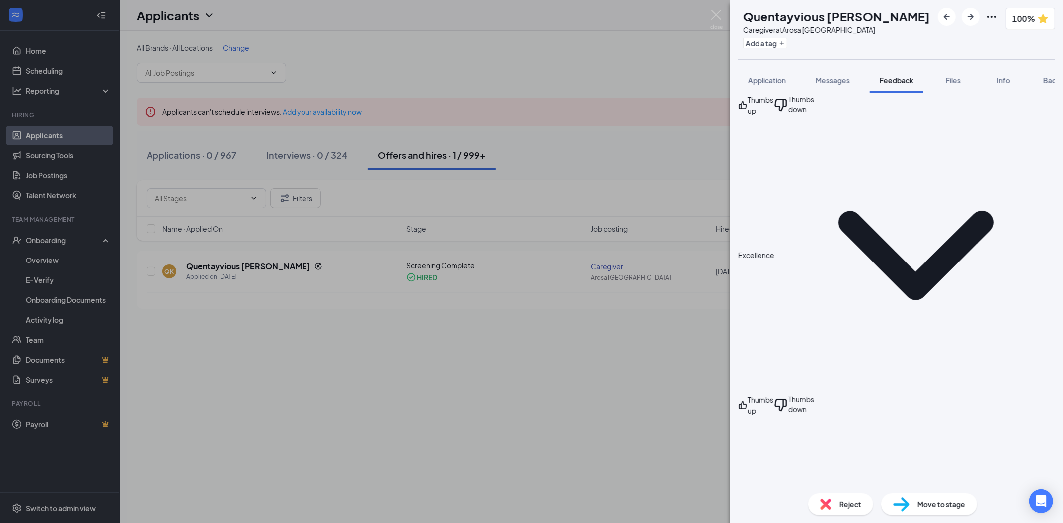
scroll to position [272, 0]
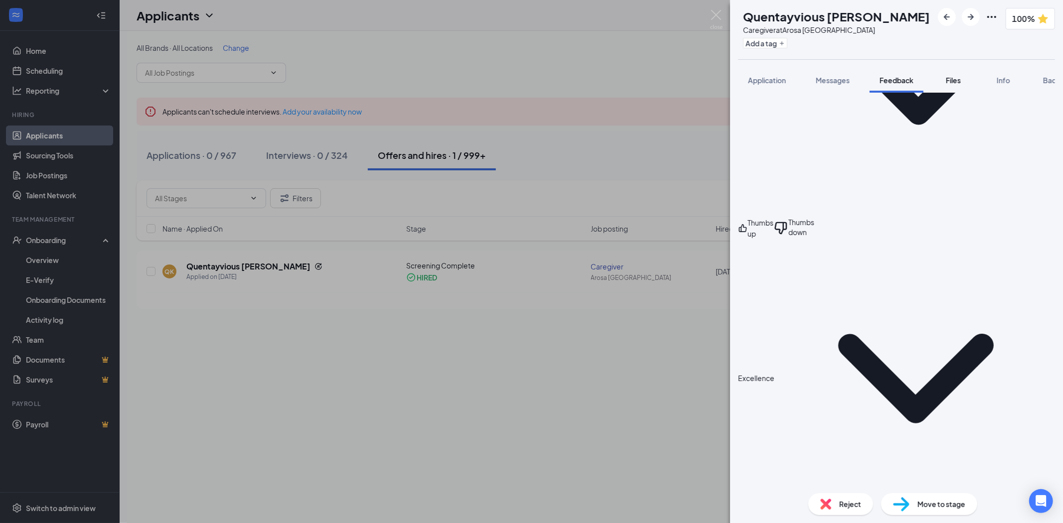
click at [968, 76] on button "Files" at bounding box center [954, 80] width 40 height 25
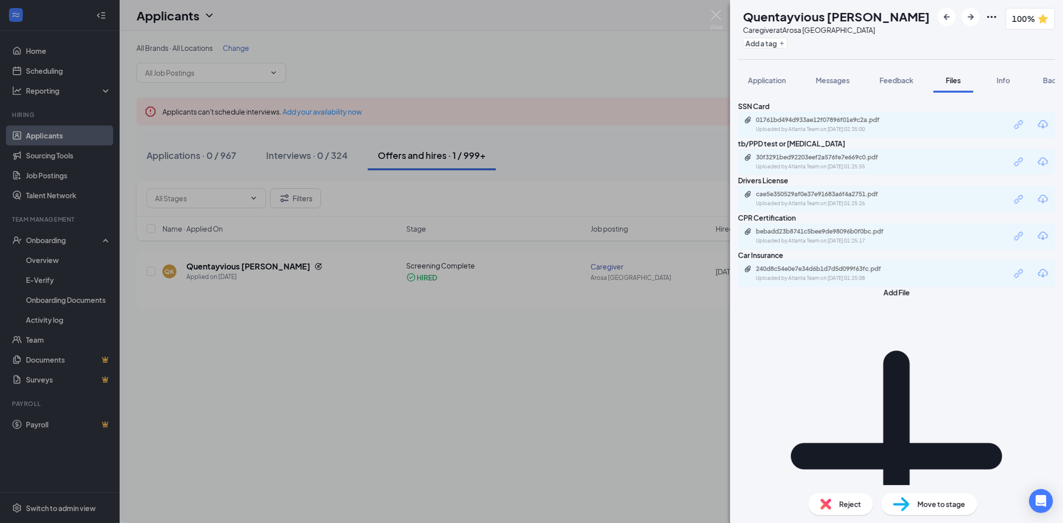
click at [1048, 81] on span "Background" at bounding box center [1063, 80] width 41 height 9
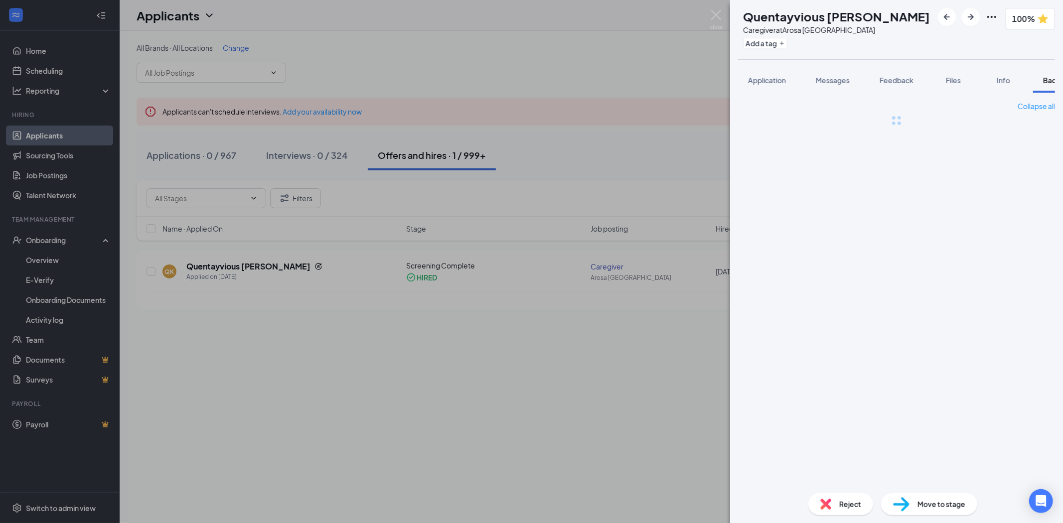
scroll to position [0, 41]
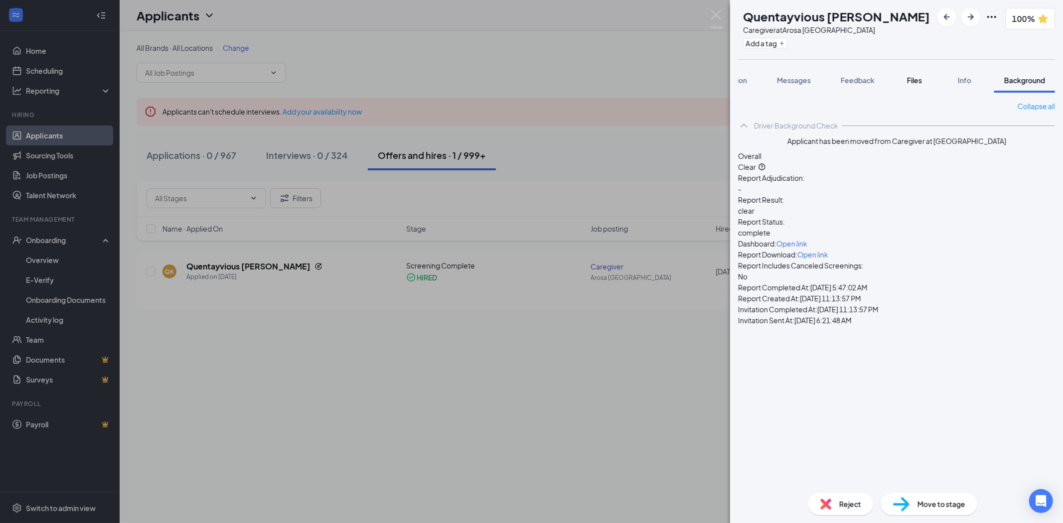
click at [910, 79] on span "Files" at bounding box center [914, 80] width 15 height 9
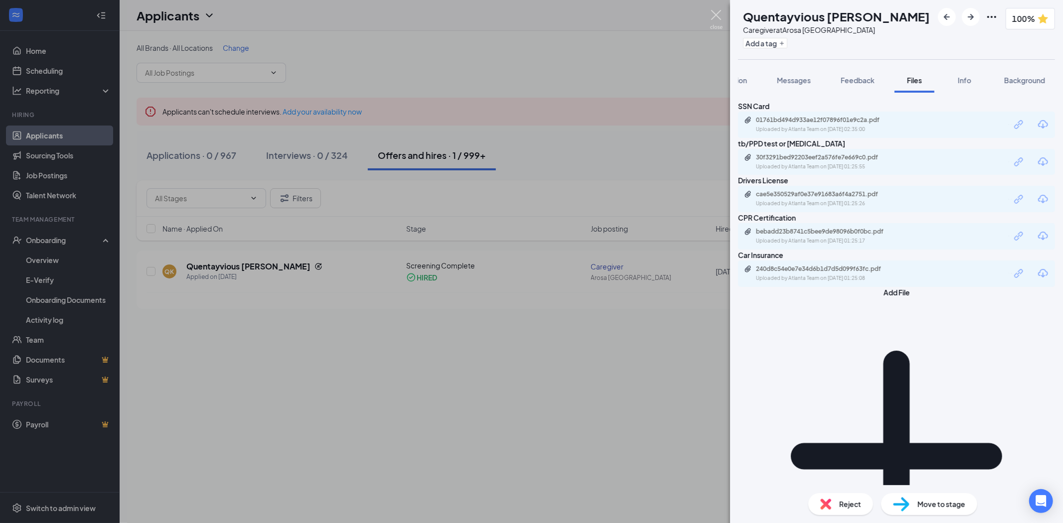
click at [718, 17] on img at bounding box center [716, 19] width 12 height 19
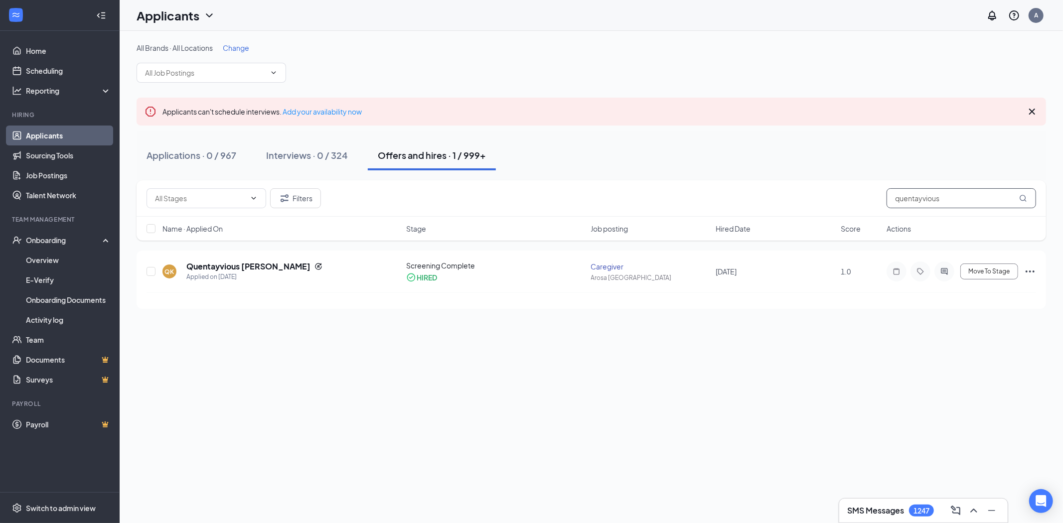
click at [911, 194] on input "quentayvious" at bounding box center [962, 198] width 150 height 20
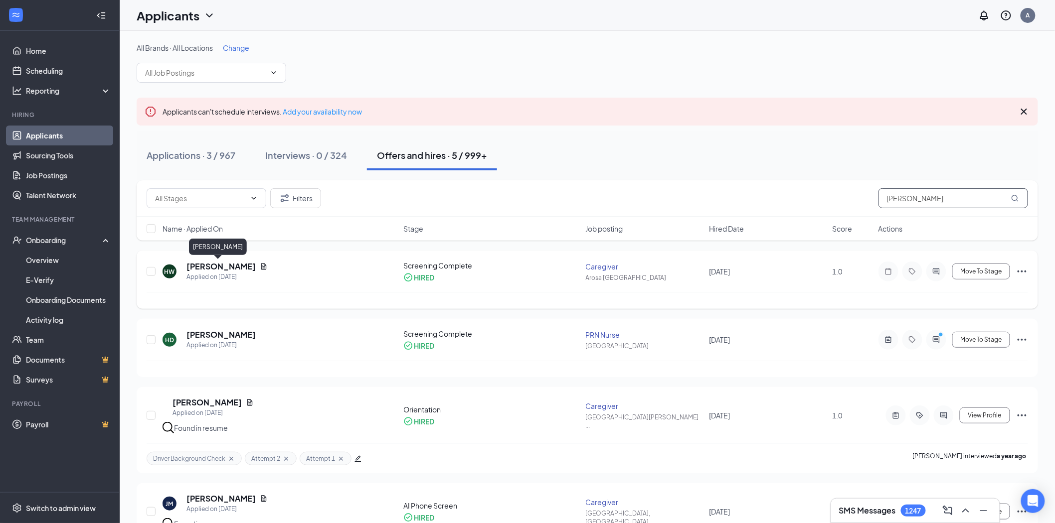
type input "[PERSON_NAME]"
click at [210, 266] on h5 "[PERSON_NAME]" at bounding box center [220, 266] width 69 height 11
